Goal: Information Seeking & Learning: Learn about a topic

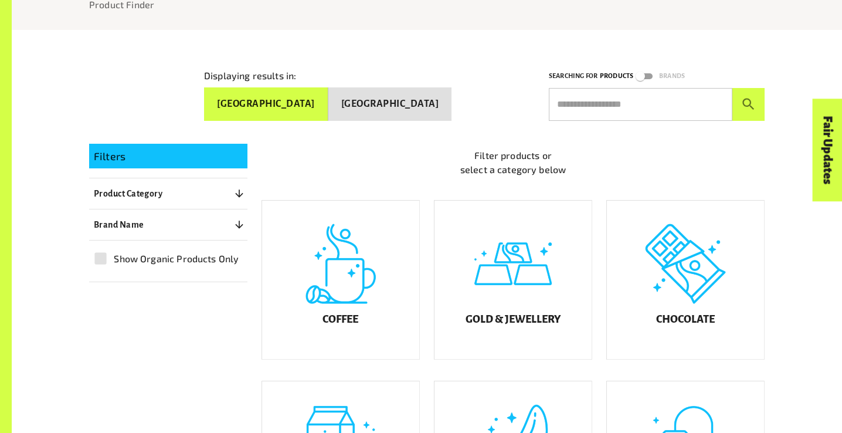
scroll to position [175, 0]
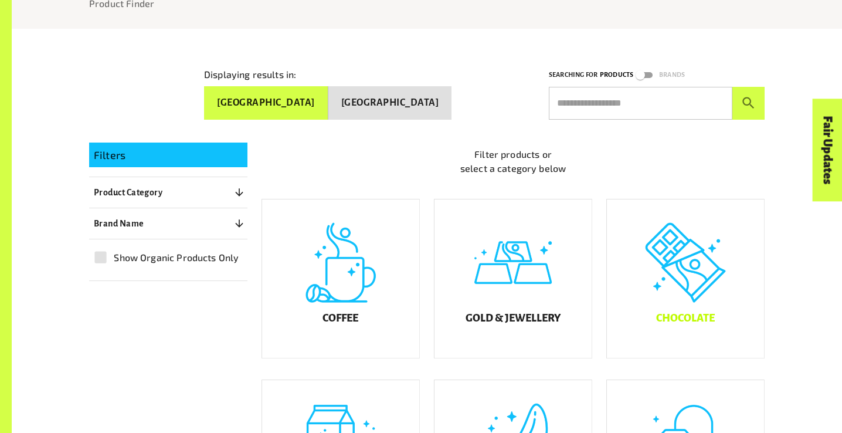
click at [651, 263] on div "Chocolate" at bounding box center [685, 278] width 157 height 158
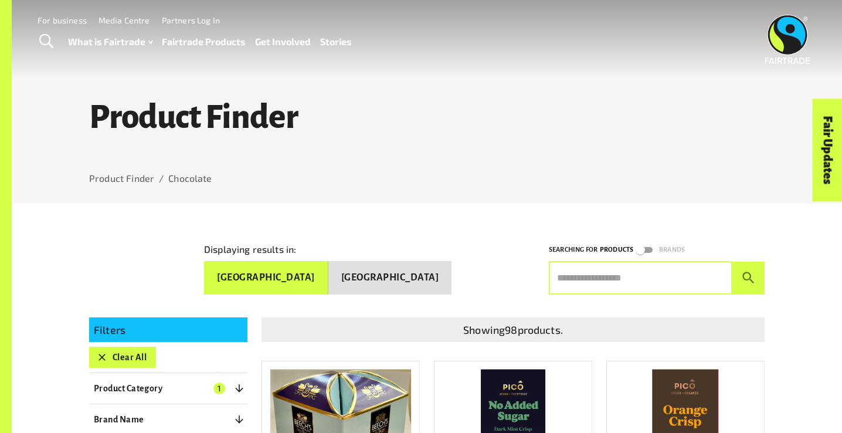
click at [584, 278] on input "text" at bounding box center [640, 277] width 183 height 33
type input "*"
click at [612, 273] on input "text" at bounding box center [640, 277] width 183 height 33
type input "******"
click at [732, 261] on button "submit" at bounding box center [748, 277] width 32 height 33
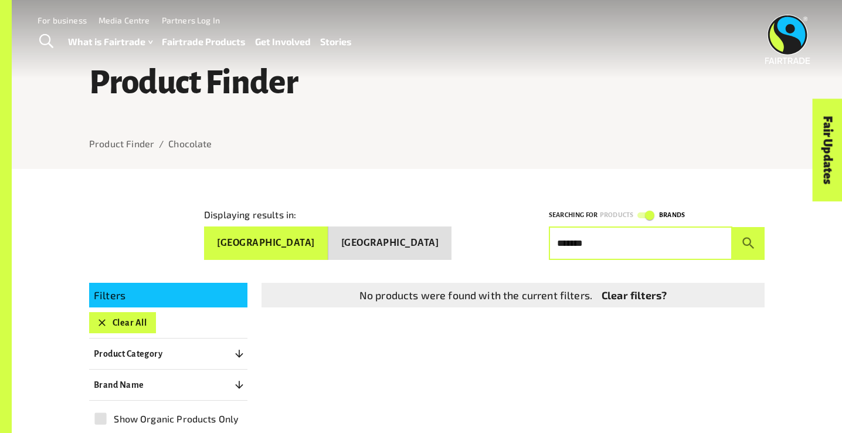
scroll to position [40, 0]
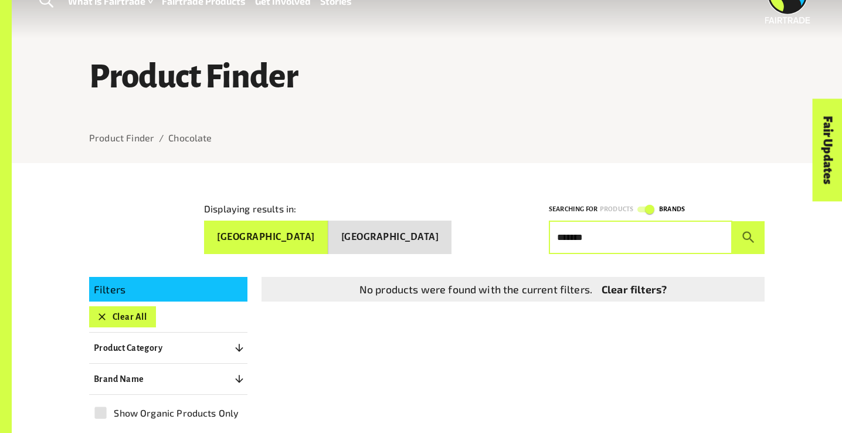
drag, startPoint x: 600, startPoint y: 236, endPoint x: 518, endPoint y: 238, distance: 82.1
click at [518, 238] on div "Displaying results in: [GEOGRAPHIC_DATA] [GEOGRAPHIC_DATA] Searching for Produc…" at bounding box center [419, 218] width 689 height 71
click at [540, 258] on div "No products were found with the current filters. Clear filters?" at bounding box center [505, 280] width 517 height 44
click at [657, 202] on div "Searching for Products Brands" at bounding box center [657, 209] width 216 height 14
click at [627, 221] on input "text" at bounding box center [640, 237] width 183 height 33
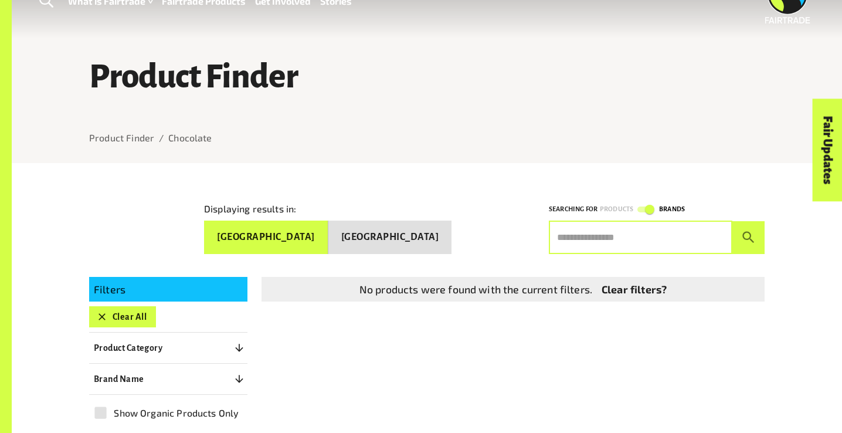
click at [732, 221] on button "submit" at bounding box center [748, 237] width 32 height 33
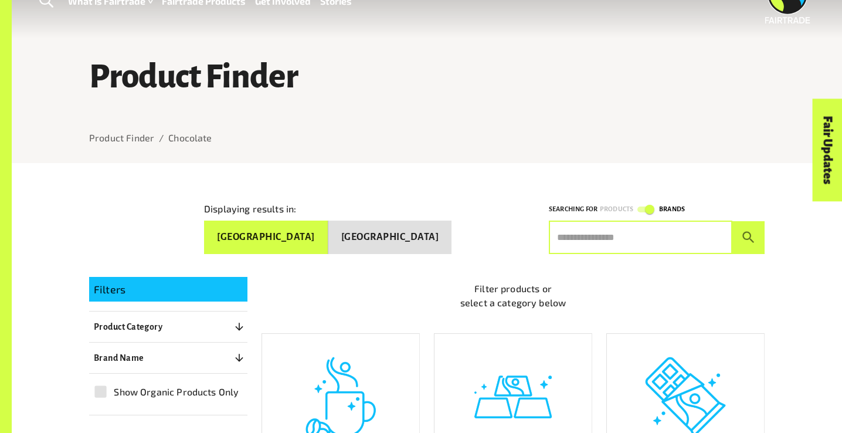
click at [461, 264] on div "Filter products or select a category below" at bounding box center [505, 286] width 517 height 56
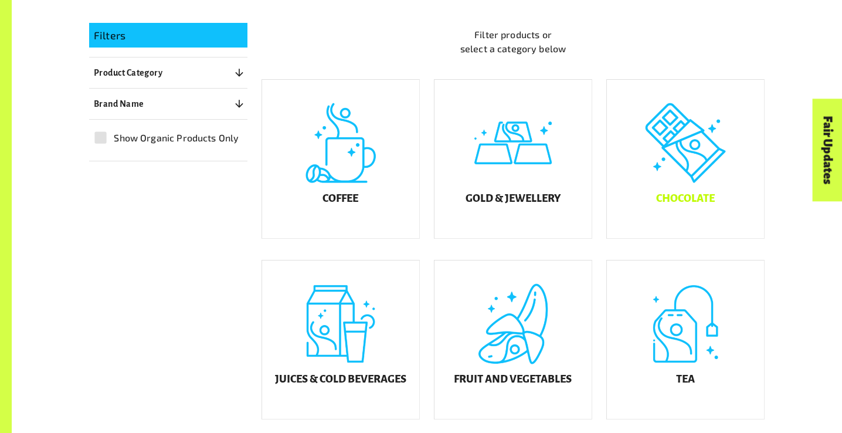
click at [663, 171] on div "Chocolate" at bounding box center [685, 159] width 157 height 158
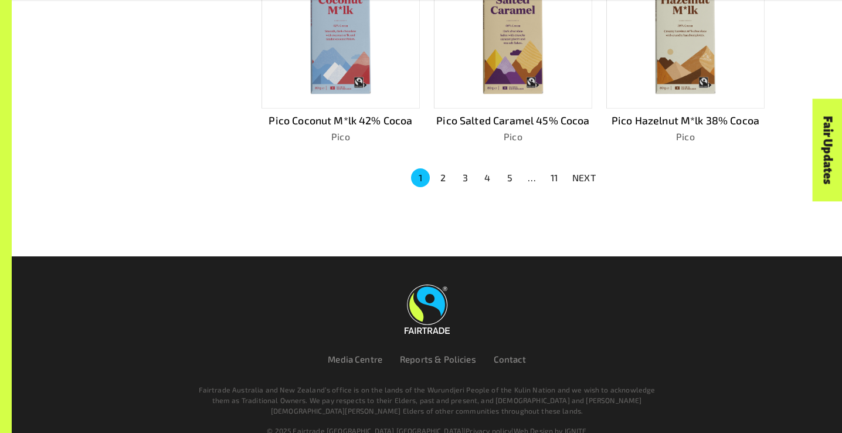
scroll to position [902, 0]
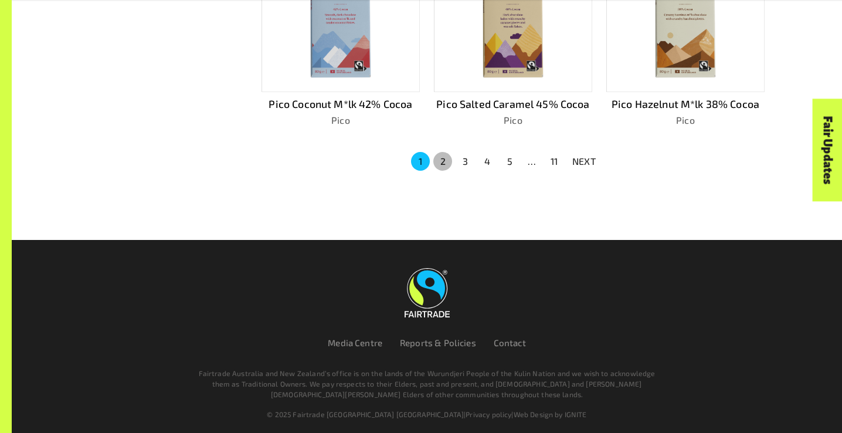
click at [440, 161] on button "2" at bounding box center [442, 161] width 19 height 19
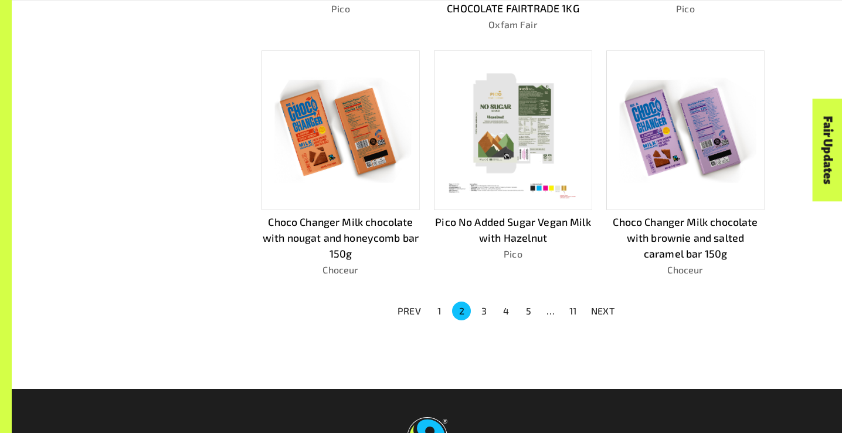
scroll to position [918, 0]
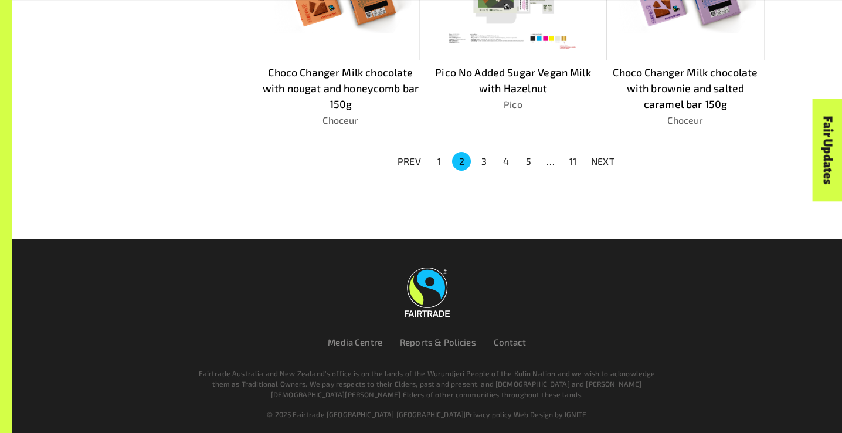
click at [482, 154] on button "3" at bounding box center [483, 161] width 19 height 19
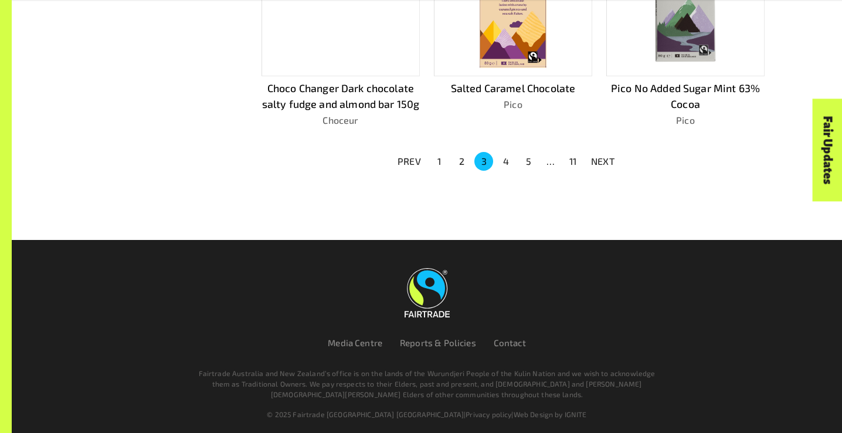
scroll to position [888, 0]
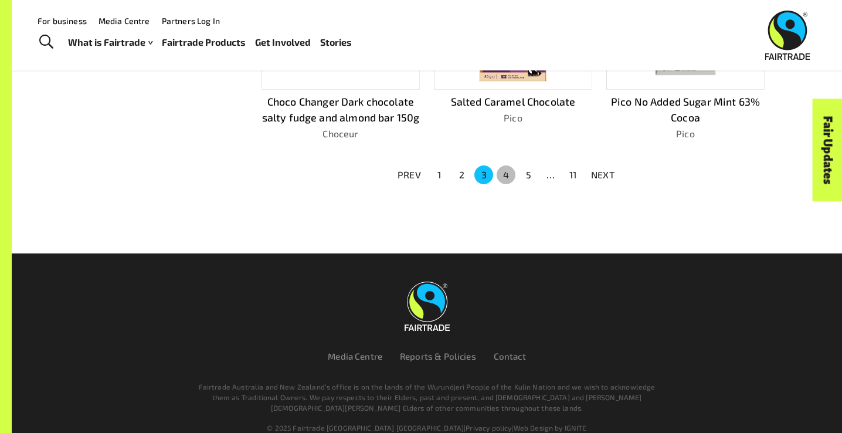
click at [505, 165] on button "4" at bounding box center [505, 174] width 19 height 19
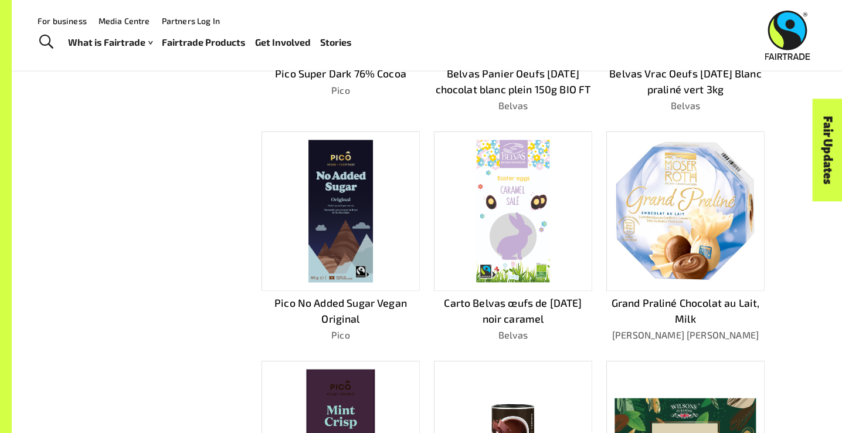
scroll to position [386, 0]
